Goal: Find specific fact: Find specific page/section

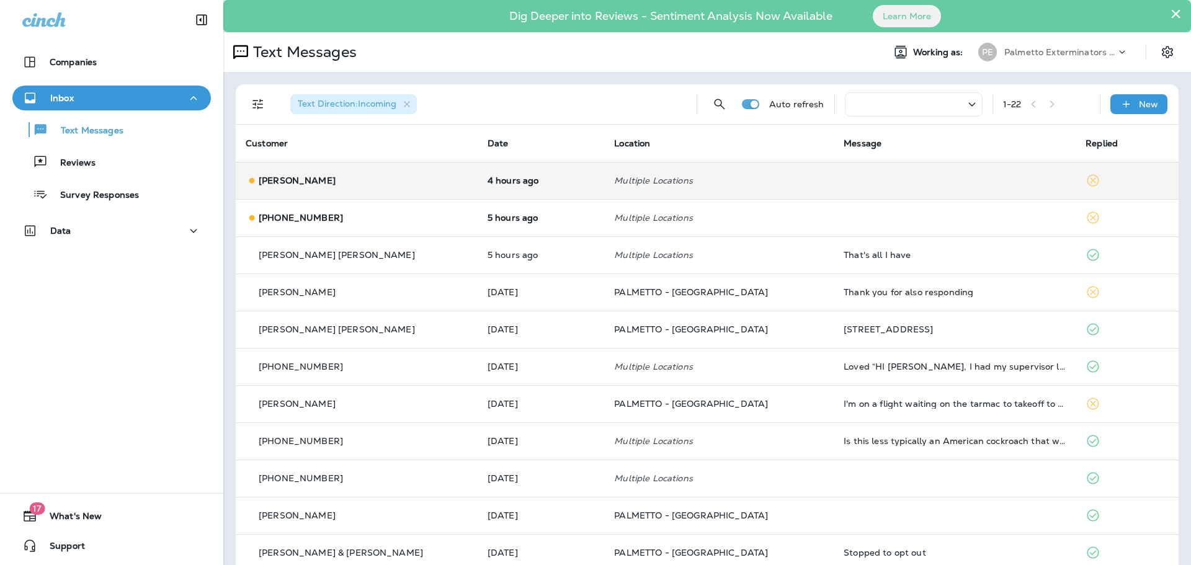
click at [298, 182] on p "[PERSON_NAME]" at bounding box center [297, 181] width 77 height 10
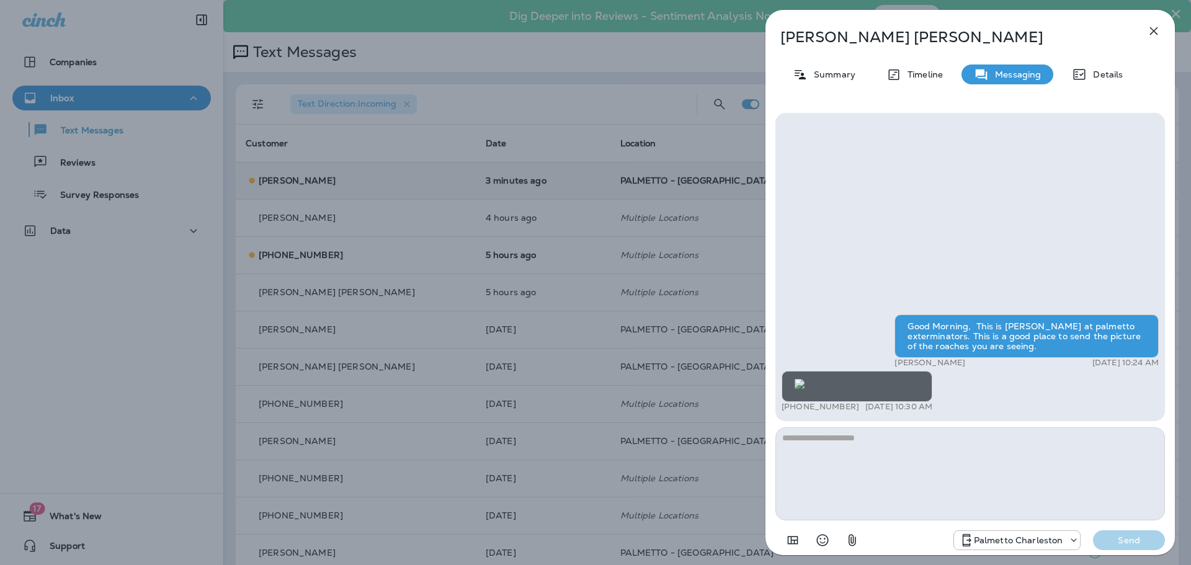
scroll to position [-107, 0]
click at [1154, 34] on icon "button" at bounding box center [1154, 31] width 15 height 15
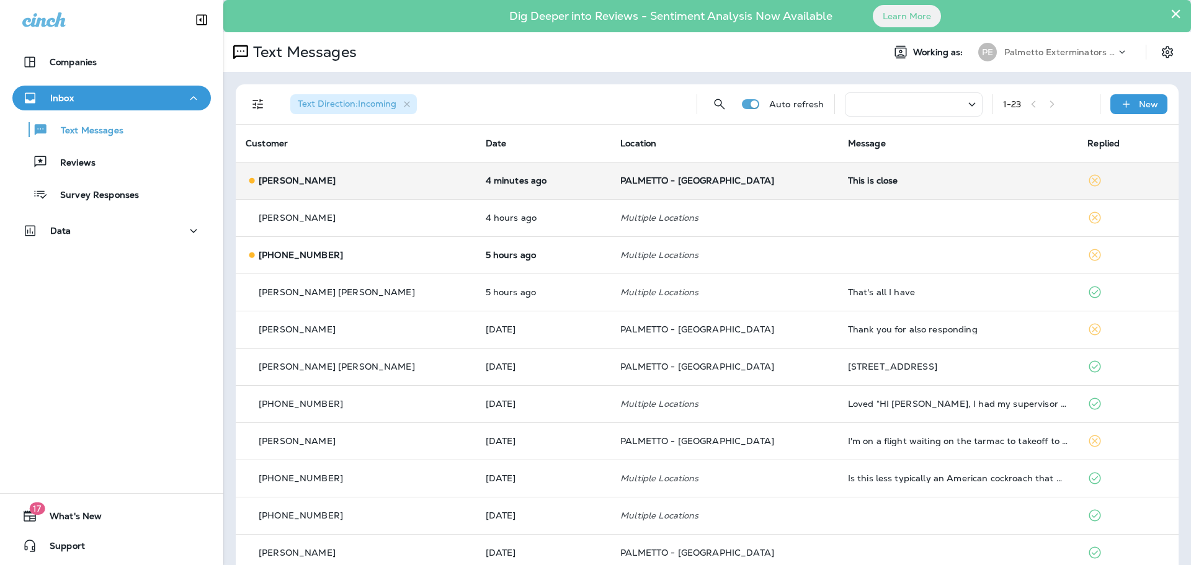
click at [278, 178] on p "[PERSON_NAME]" at bounding box center [297, 181] width 77 height 10
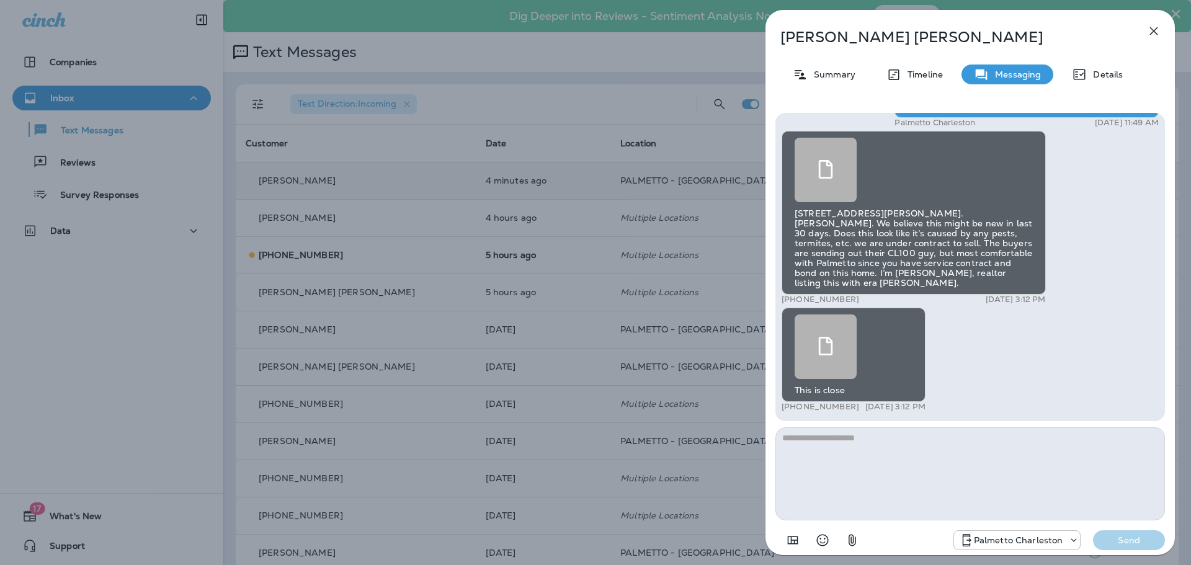
click at [816, 194] on div at bounding box center [826, 170] width 62 height 65
click at [830, 357] on div at bounding box center [826, 347] width 62 height 65
click at [1163, 33] on button "button" at bounding box center [1154, 31] width 25 height 25
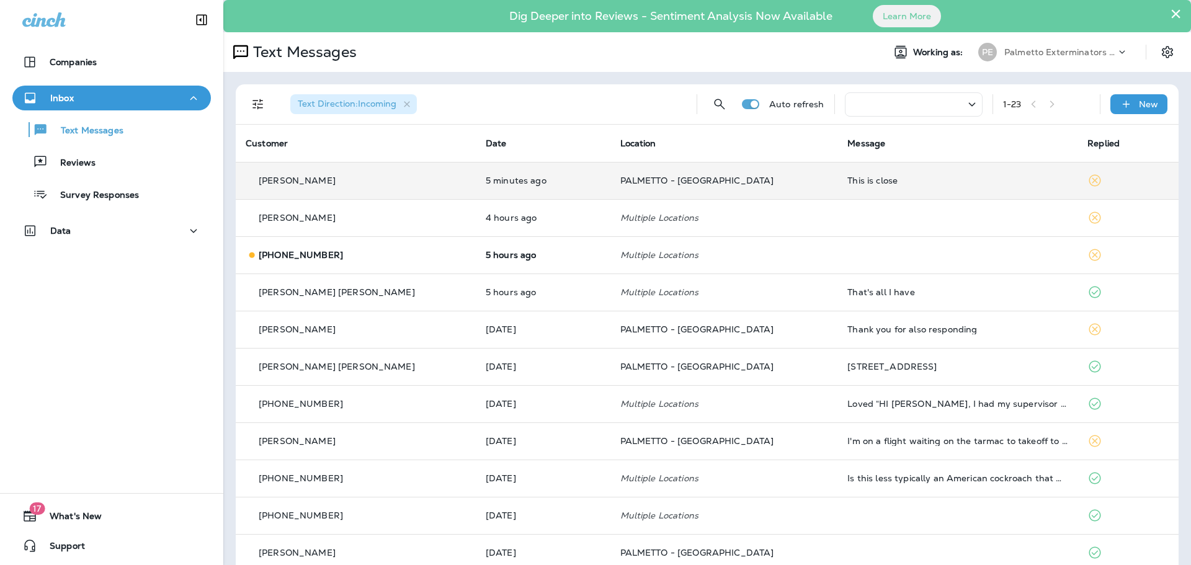
click at [320, 177] on p "[PERSON_NAME]" at bounding box center [297, 181] width 77 height 10
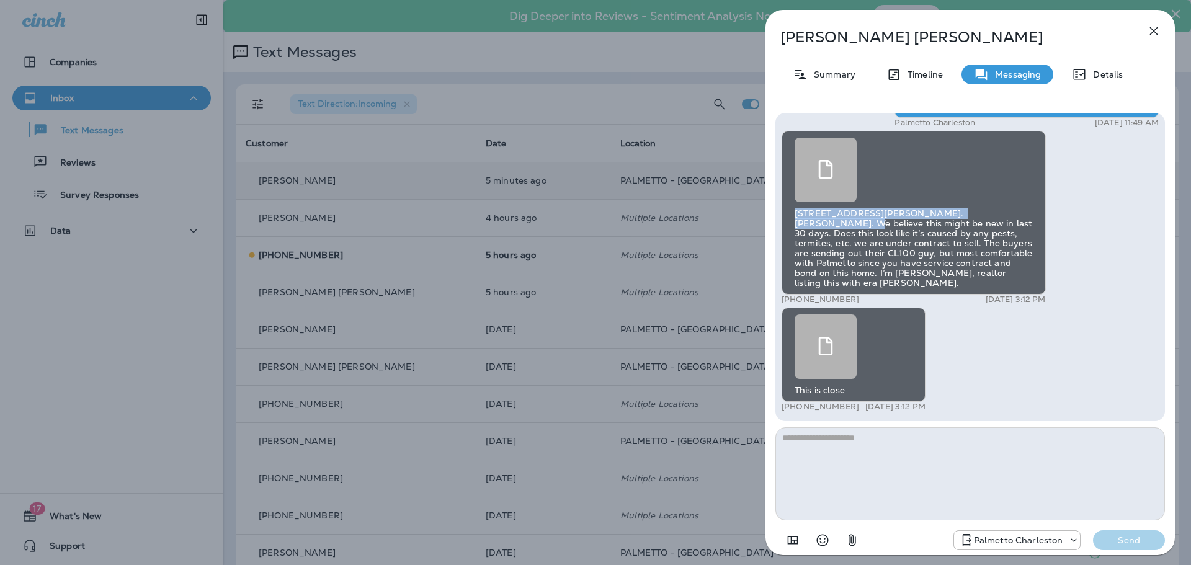
drag, startPoint x: 995, startPoint y: 222, endPoint x: 797, endPoint y: 222, distance: 197.9
click at [797, 222] on div "[STREET_ADDRESS][PERSON_NAME]. [PERSON_NAME]. We believe this might be new in l…" at bounding box center [914, 213] width 264 height 164
copy div "[STREET_ADDRESS][PERSON_NAME]. [PERSON_NAME]"
